Goal: Task Accomplishment & Management: Manage account settings

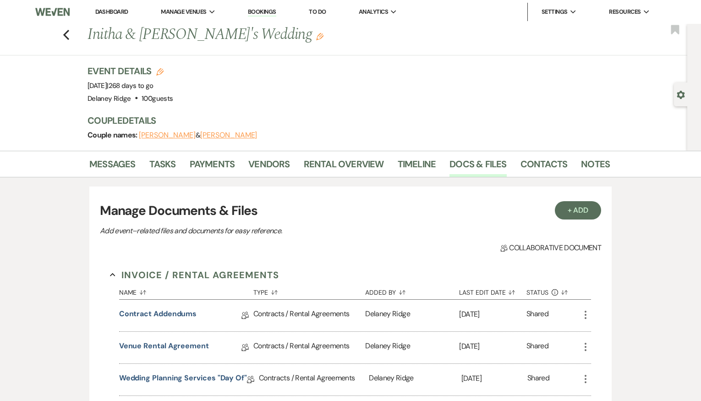
click at [114, 12] on link "Dashboard" at bounding box center [111, 12] width 33 height 8
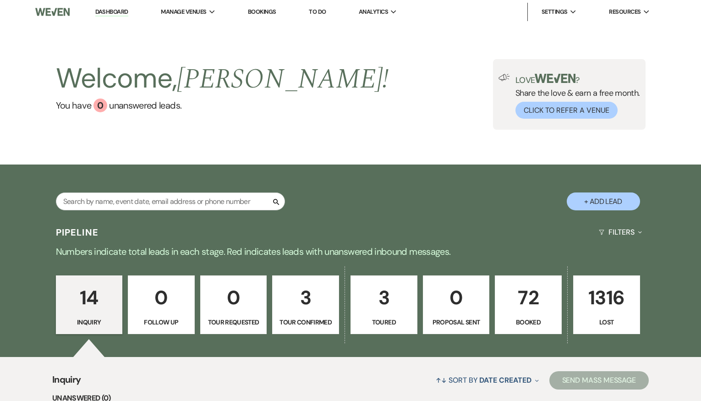
click at [311, 323] on p "Tour Confirmed" at bounding box center [305, 322] width 55 height 10
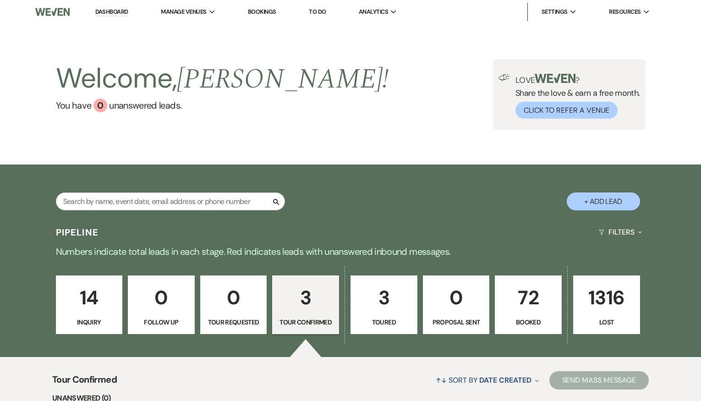
select select "4"
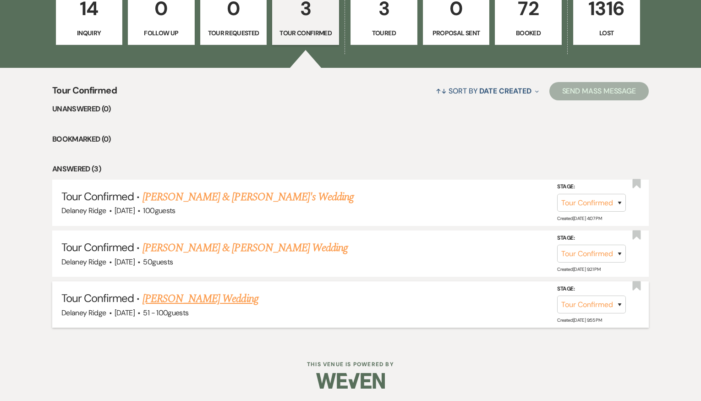
scroll to position [290, 0]
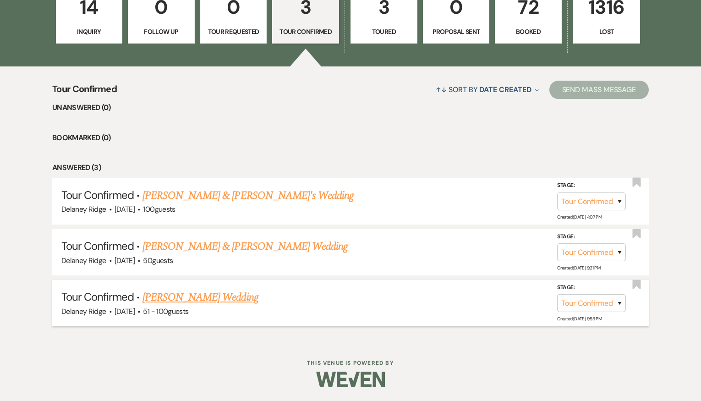
click at [225, 298] on link "[PERSON_NAME] Wedding" at bounding box center [200, 297] width 116 height 16
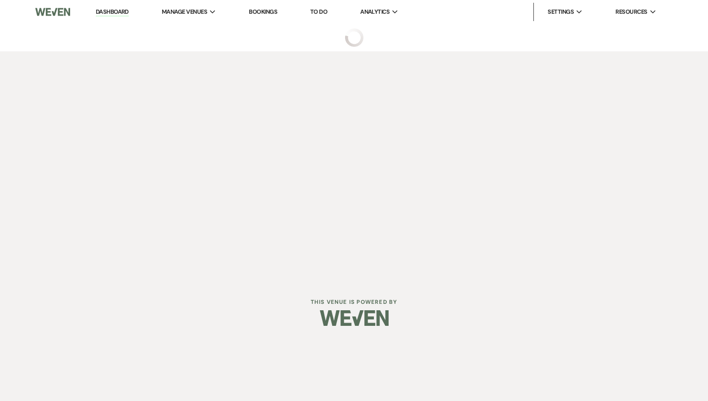
select select "4"
select select "2"
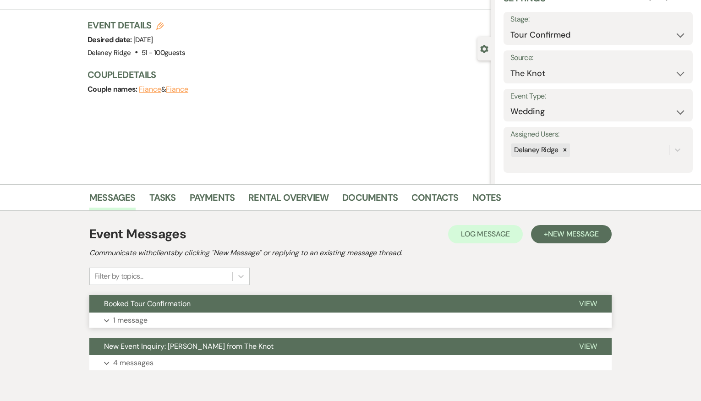
click at [590, 303] on span "View" at bounding box center [588, 304] width 18 height 10
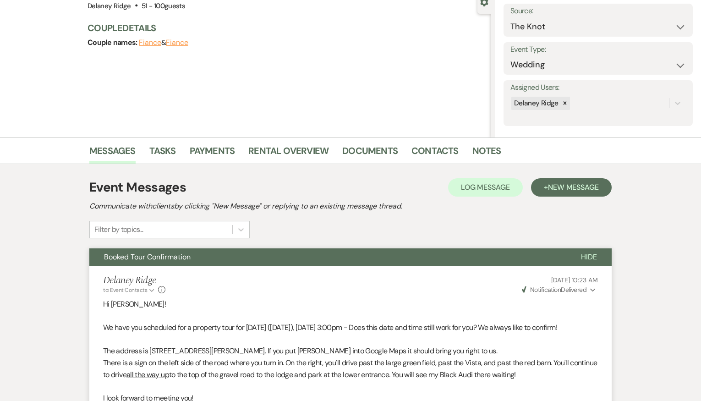
scroll to position [92, 0]
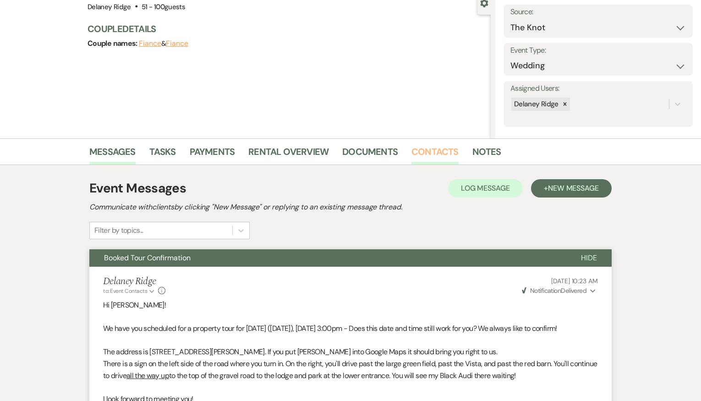
click at [423, 149] on link "Contacts" at bounding box center [434, 154] width 47 height 20
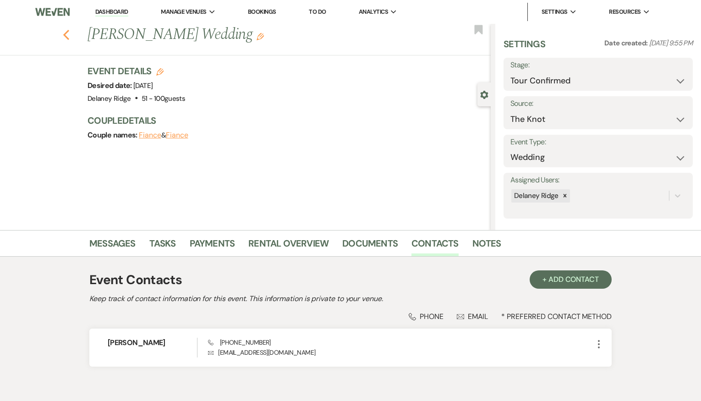
click at [68, 33] on icon "Previous" at bounding box center [66, 34] width 7 height 11
select select "4"
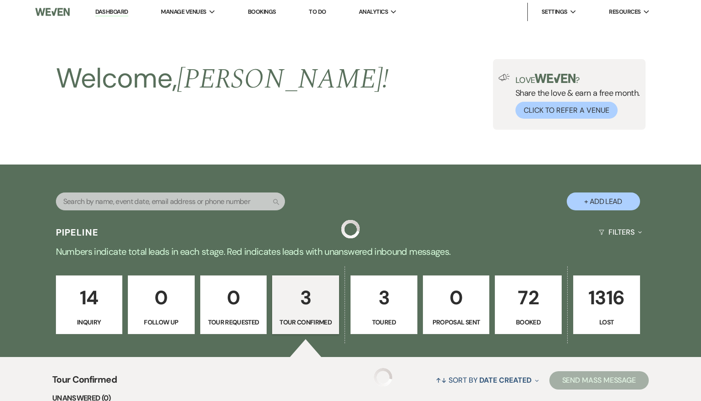
scroll to position [290, 0]
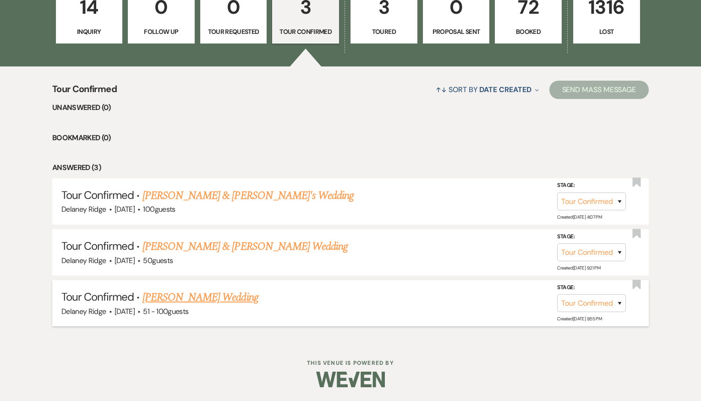
click at [199, 292] on link "[PERSON_NAME] Wedding" at bounding box center [200, 297] width 116 height 16
select select "4"
select select "2"
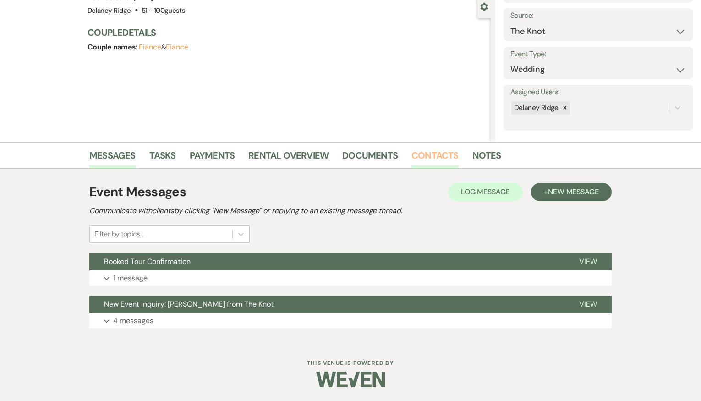
click at [426, 153] on link "Contacts" at bounding box center [434, 158] width 47 height 20
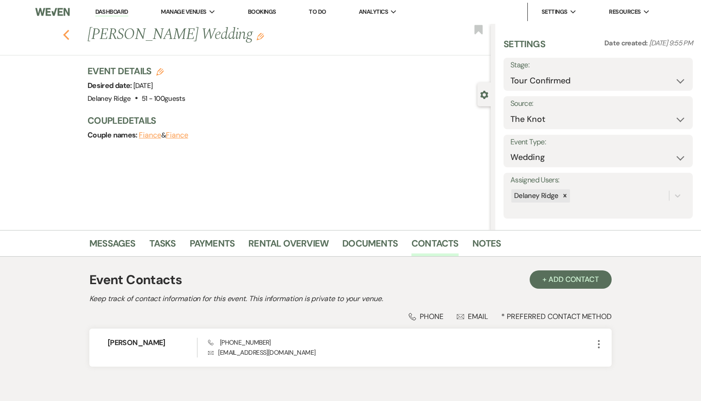
click at [69, 33] on use "button" at bounding box center [66, 35] width 6 height 10
select select "4"
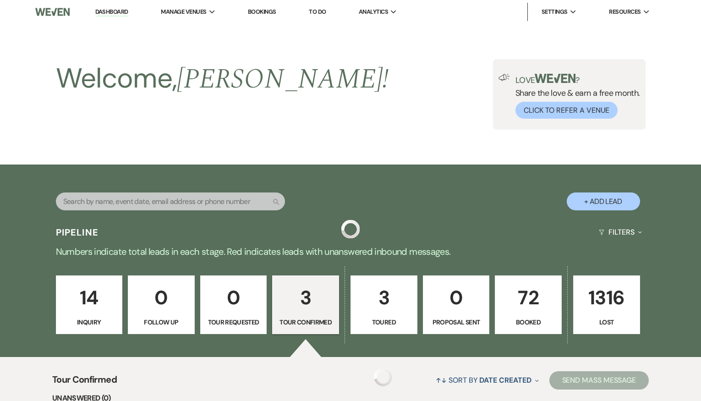
scroll to position [290, 0]
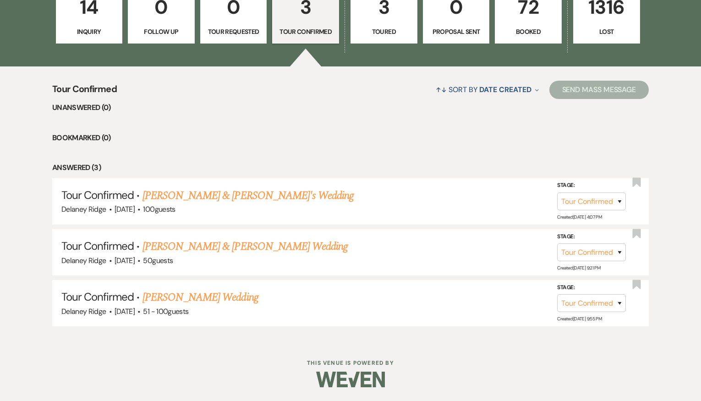
click at [399, 154] on ul "Unanswered (0) Bookmarked (0) Answered (3) Tour Confirmed · [PERSON_NAME] & [PE…" at bounding box center [350, 214] width 596 height 224
click at [223, 302] on link "[PERSON_NAME] Wedding" at bounding box center [200, 297] width 116 height 16
select select "4"
select select "2"
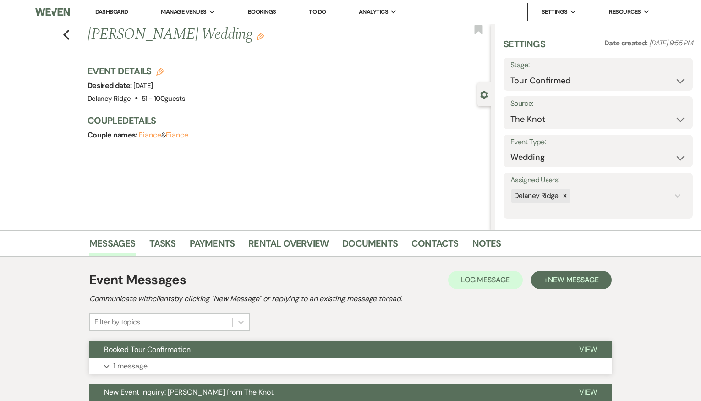
click at [274, 354] on button "Booked Tour Confirmation" at bounding box center [326, 349] width 475 height 17
